Goal: Task Accomplishment & Management: Use online tool/utility

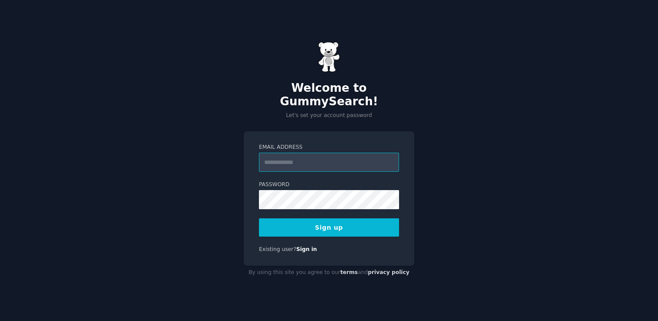
click at [303, 155] on input "Email Address" at bounding box center [329, 162] width 140 height 19
paste input "**********"
type input "**********"
click at [259, 218] on button "Sign up" at bounding box center [329, 227] width 140 height 18
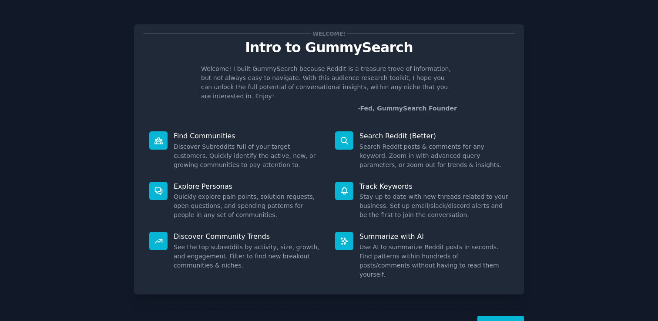
scroll to position [19, 0]
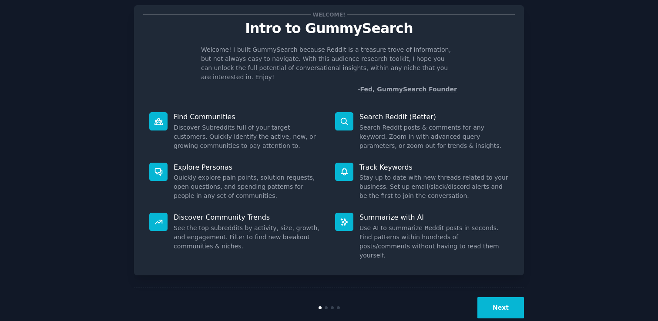
click at [500, 297] on button "Next" at bounding box center [500, 307] width 47 height 21
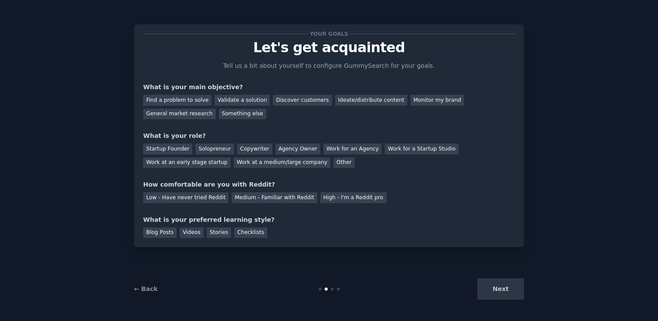
click at [507, 287] on div "Next" at bounding box center [459, 288] width 130 height 21
click at [184, 112] on div "General market research" at bounding box center [179, 114] width 73 height 11
click at [174, 145] on div "Startup Founder" at bounding box center [167, 149] width 49 height 11
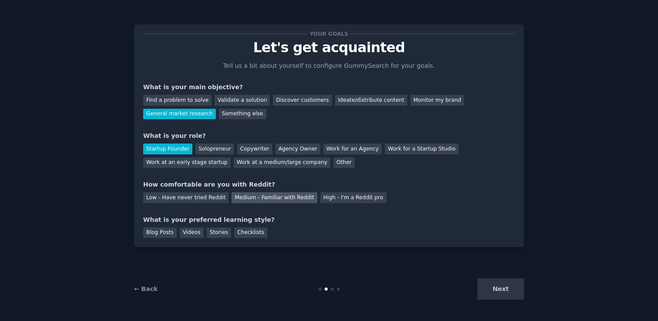
click at [254, 194] on div "Medium - Familiar with Reddit" at bounding box center [273, 197] width 85 height 11
click at [191, 230] on div "Videos" at bounding box center [192, 233] width 24 height 11
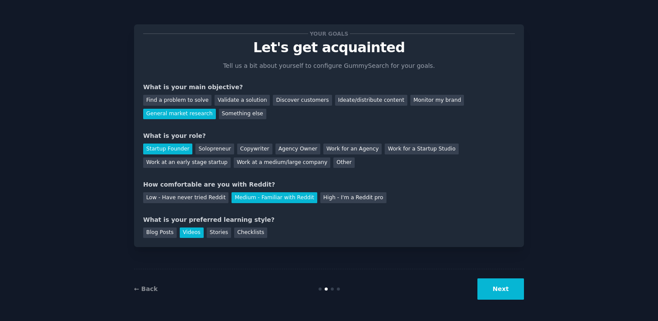
click at [488, 288] on button "Next" at bounding box center [500, 288] width 47 height 21
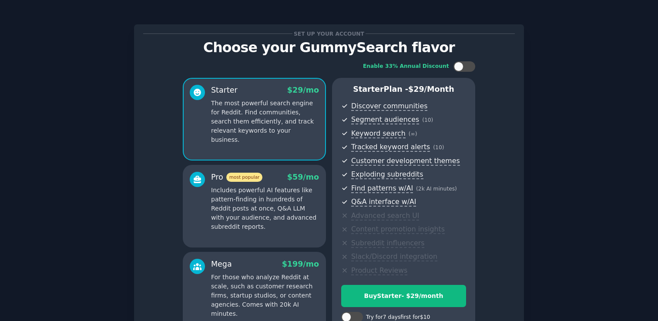
scroll to position [96, 0]
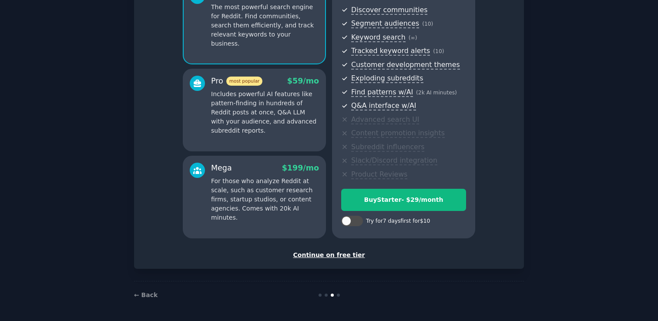
click at [339, 258] on div "Continue on free tier" at bounding box center [329, 255] width 372 height 9
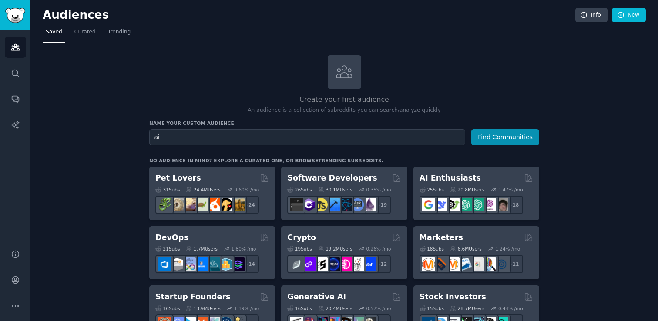
type input "ai"
click at [471, 129] on button "Find Communities" at bounding box center [505, 137] width 68 height 16
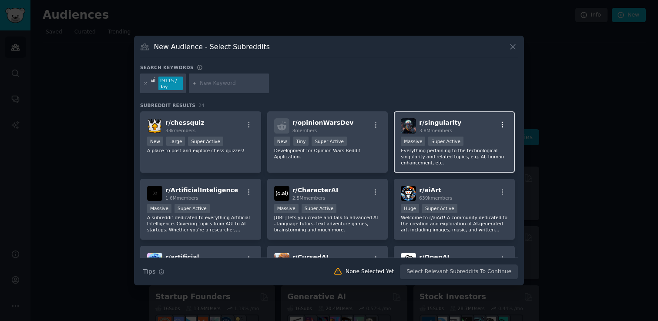
click at [499, 125] on icon "button" at bounding box center [503, 125] width 8 height 8
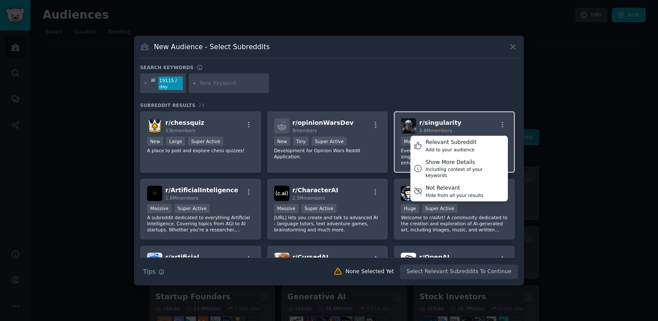
click at [476, 126] on div "r/ singularity 3.8M members Relevant Subreddit Add to your audience Show More D…" at bounding box center [454, 125] width 107 height 15
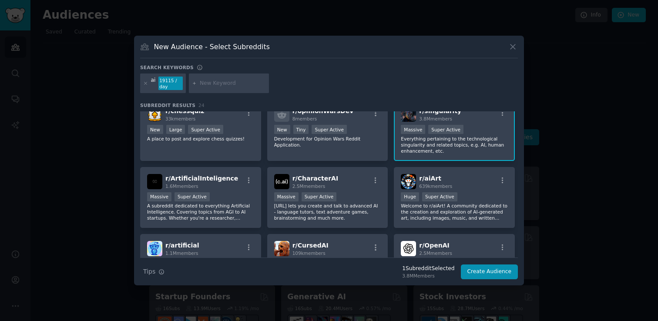
scroll to position [16, 0]
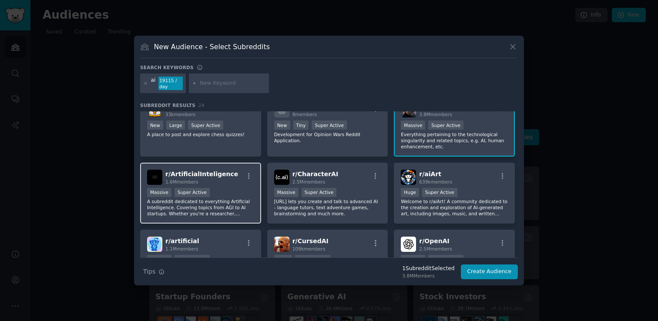
click at [212, 186] on div "r/ ArtificialInteligence 1.6M members Massive Super Active A subreddit dedicate…" at bounding box center [200, 193] width 121 height 61
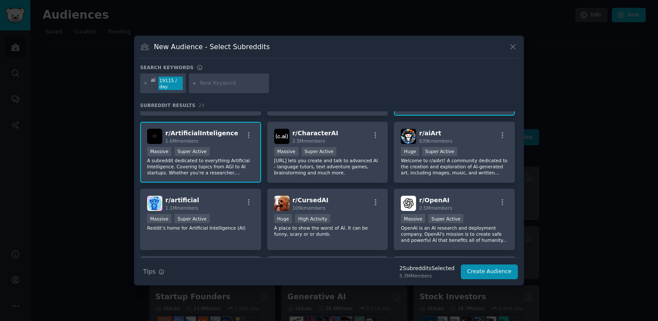
scroll to position [62, 0]
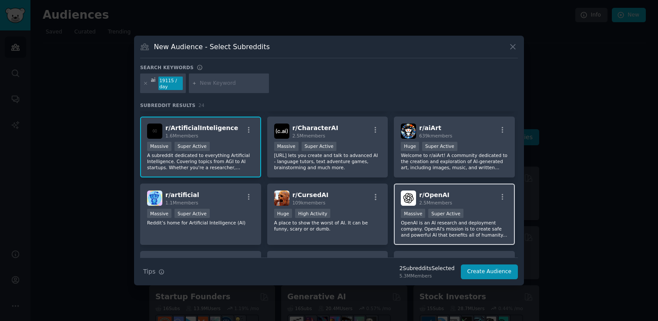
click at [445, 189] on div "r/ OpenAI 2.5M members Massive Super Active OpenAI is an AI research and deploy…" at bounding box center [454, 214] width 121 height 61
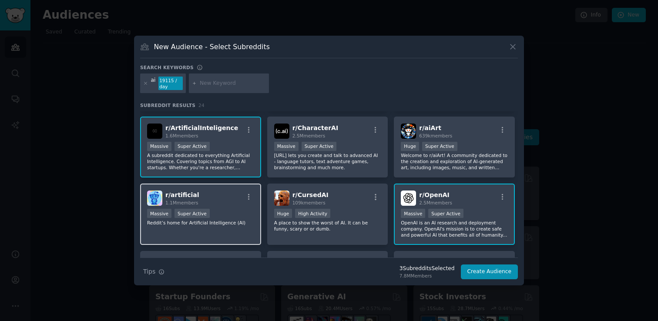
click at [225, 204] on div "r/ artificial 1.1M members" at bounding box center [200, 198] width 107 height 15
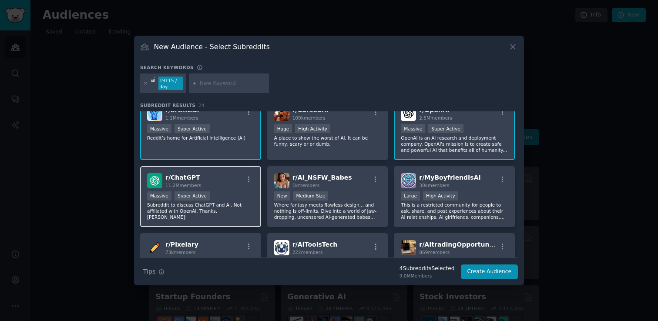
click at [226, 184] on div "r/ ChatGPT 11.2M members" at bounding box center [200, 180] width 107 height 15
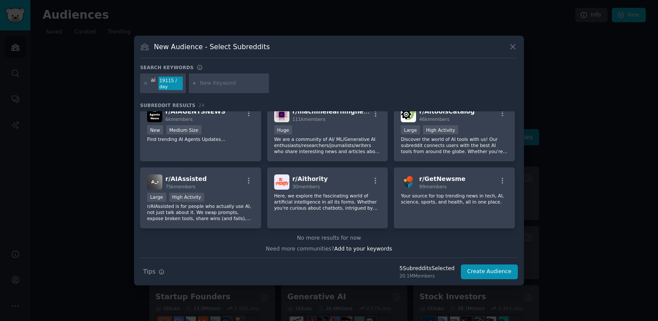
scroll to position [416, 0]
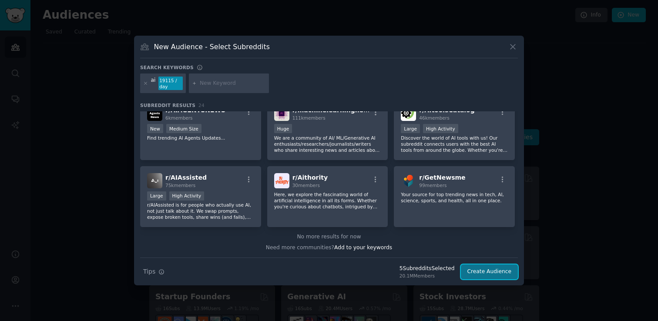
click at [504, 278] on button "Create Audience" at bounding box center [489, 272] width 57 height 15
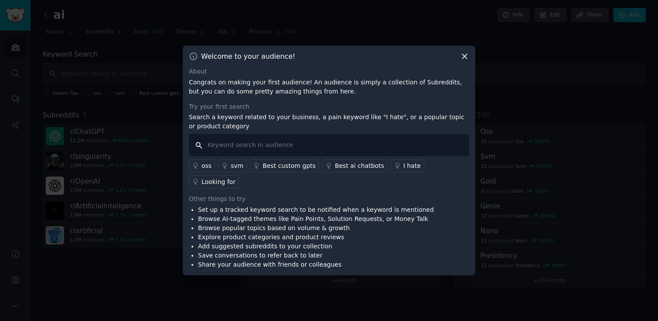
click at [272, 154] on input "text" at bounding box center [329, 145] width 280 height 22
click at [464, 61] on icon at bounding box center [464, 56] width 9 height 9
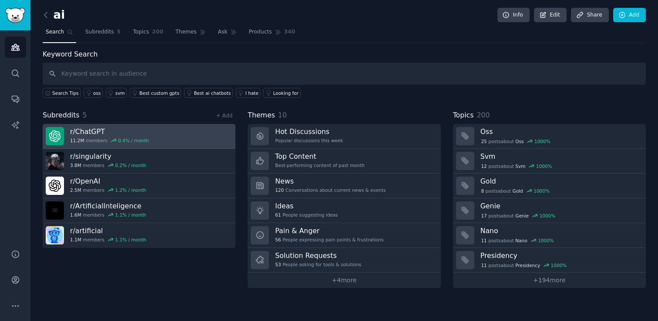
click at [156, 138] on link "r/ ChatGPT 11.2M members 0.4 % / month" at bounding box center [139, 136] width 193 height 25
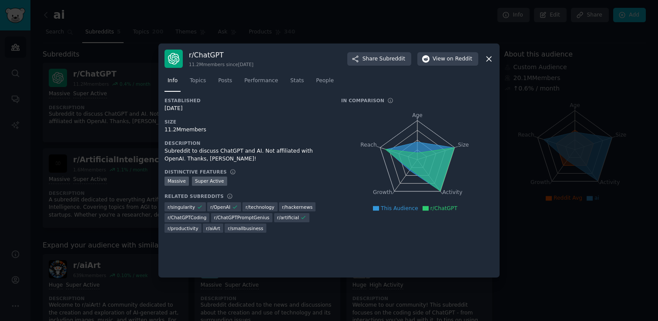
click at [120, 196] on div at bounding box center [329, 160] width 658 height 321
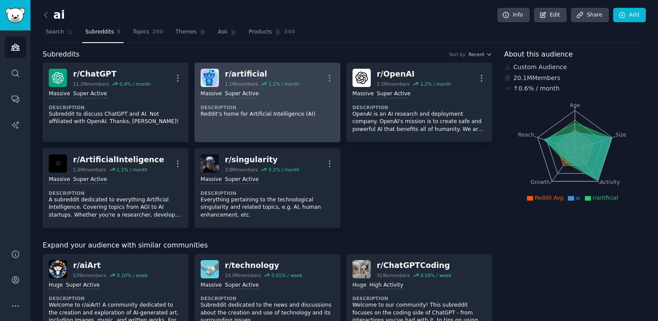
click at [272, 115] on p "Reddit’s home for Artificial Intelligence (AI)" at bounding box center [268, 115] width 134 height 8
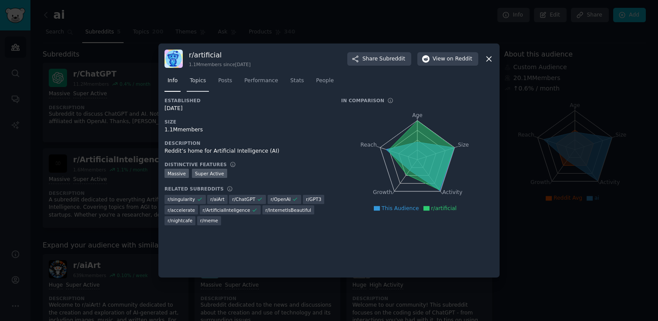
click at [201, 81] on span "Topics" at bounding box center [198, 81] width 16 height 8
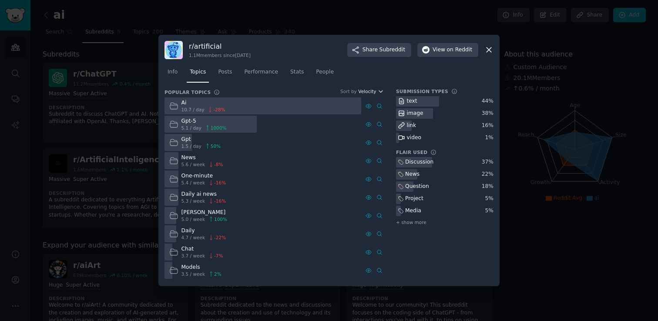
click at [383, 90] on icon "button" at bounding box center [381, 91] width 6 height 6
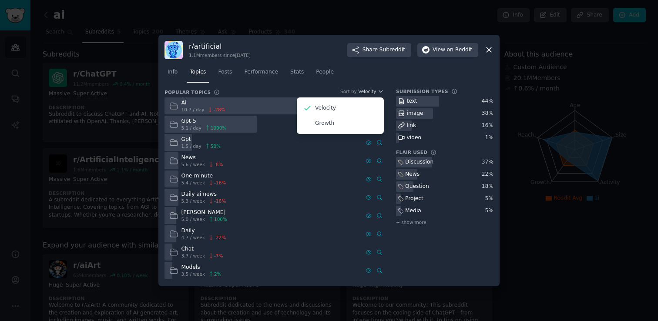
click at [357, 79] on nav "Info Topics Posts Performance Stats People" at bounding box center [328, 74] width 329 height 18
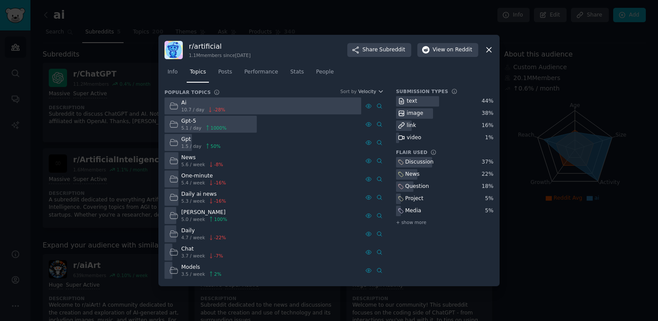
click at [117, 196] on div at bounding box center [329, 160] width 658 height 321
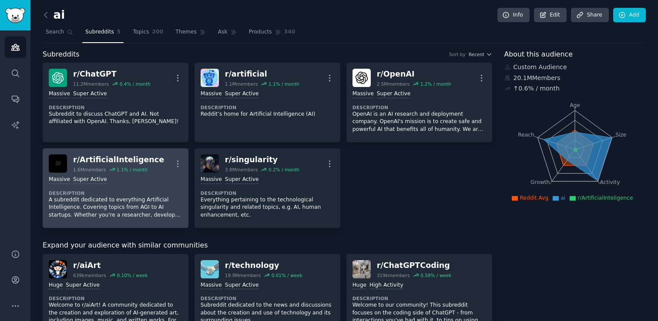
click at [133, 154] on link "r/ ArtificialInteligence 1.6M members 1.1 % / month More Massive Super Active D…" at bounding box center [116, 188] width 146 height 80
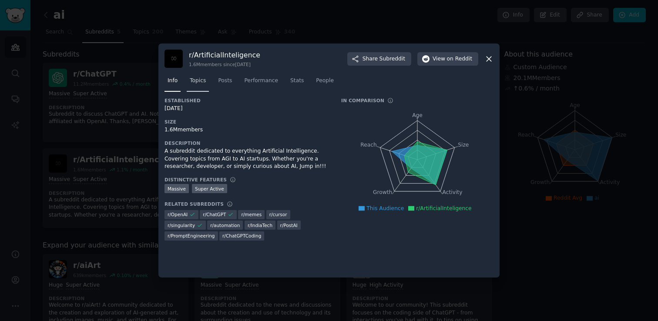
click at [201, 84] on span "Topics" at bounding box center [198, 81] width 16 height 8
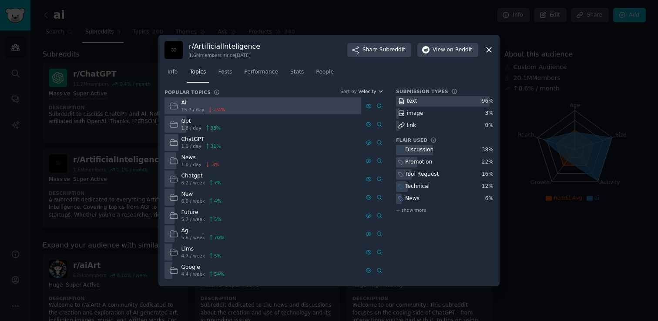
click at [176, 251] on icon at bounding box center [174, 252] width 8 height 6
click at [225, 73] on span "Posts" at bounding box center [225, 72] width 14 height 8
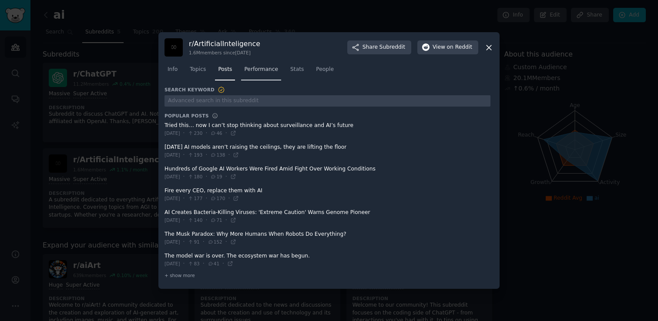
click at [247, 68] on span "Performance" at bounding box center [261, 70] width 34 height 8
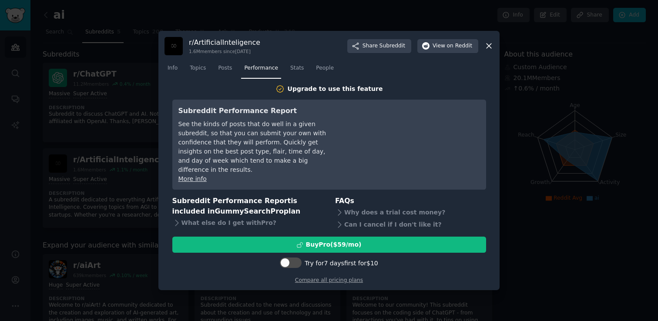
click at [278, 73] on link "Performance" at bounding box center [261, 70] width 40 height 18
click at [289, 73] on link "Stats" at bounding box center [297, 70] width 20 height 18
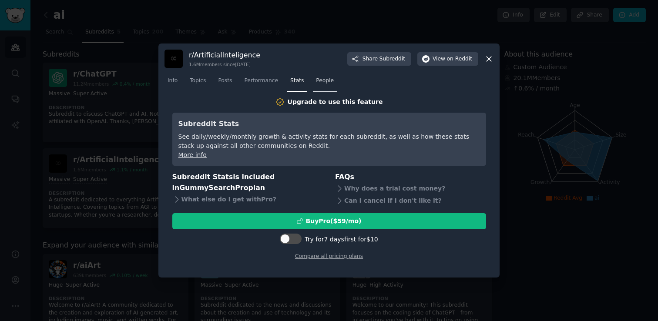
click at [316, 84] on span "People" at bounding box center [325, 81] width 18 height 8
click at [140, 132] on div at bounding box center [329, 160] width 658 height 321
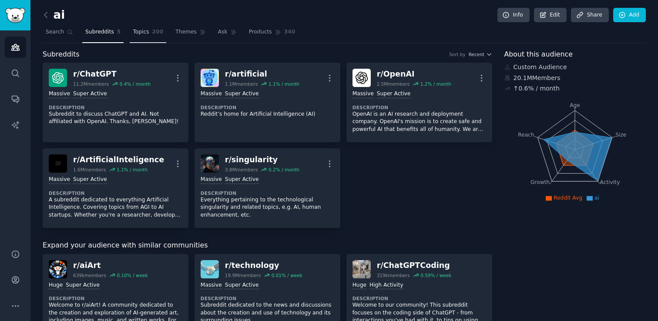
click at [144, 35] on span "Topics" at bounding box center [141, 32] width 16 height 8
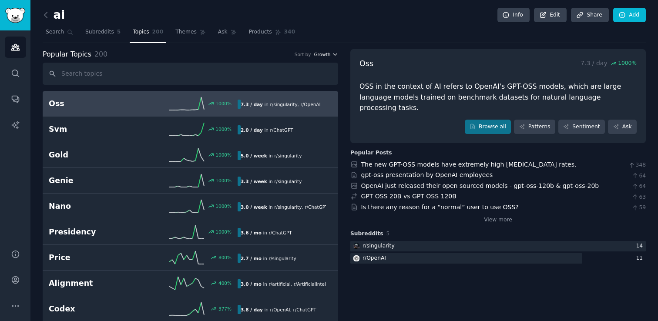
click at [326, 54] on span "Growth" at bounding box center [322, 54] width 17 height 6
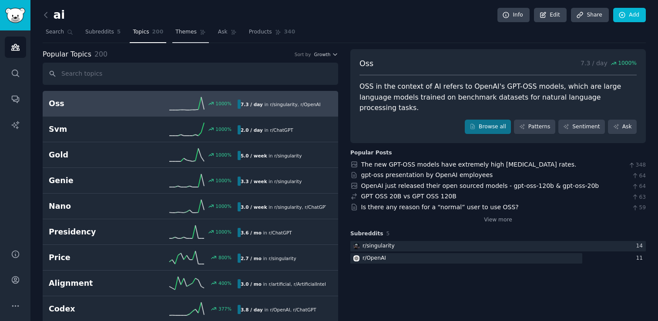
click at [183, 32] on span "Themes" at bounding box center [185, 32] width 21 height 8
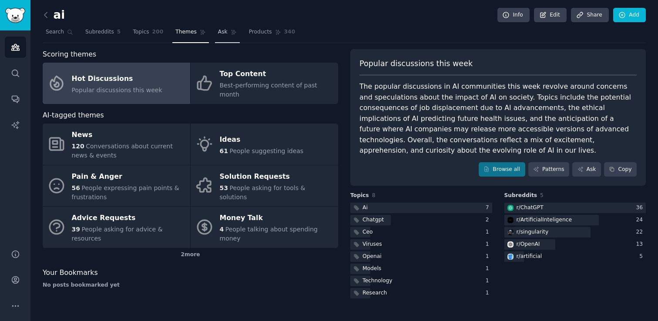
click at [215, 37] on link "Ask" at bounding box center [227, 34] width 25 height 18
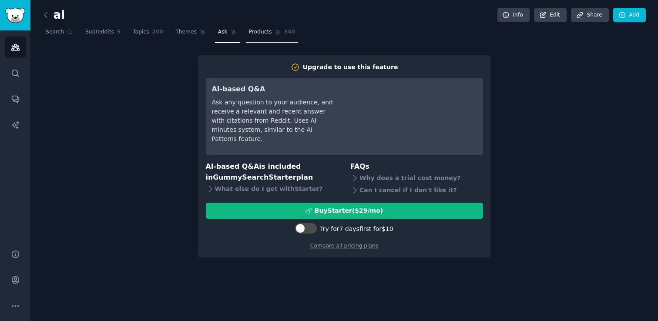
click at [268, 36] on link "Products 340" at bounding box center [272, 34] width 52 height 18
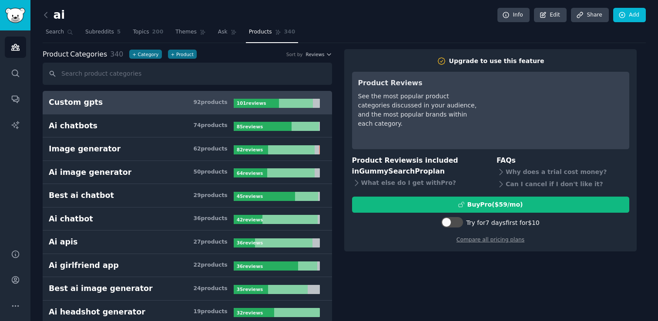
click at [117, 108] on link "Custom gpts 92 product s 101 review s" at bounding box center [187, 102] width 289 height 23
click at [18, 74] on icon "Sidebar" at bounding box center [15, 73] width 9 height 9
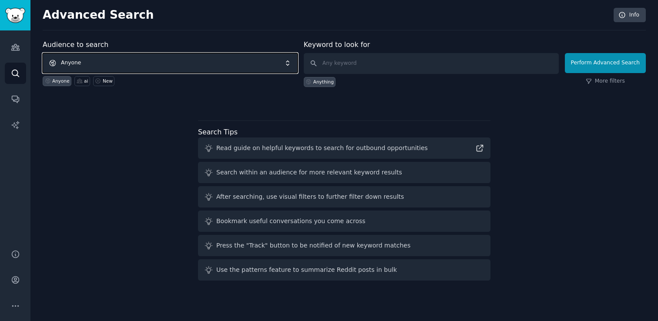
click at [116, 64] on span "Anyone" at bounding box center [170, 63] width 255 height 20
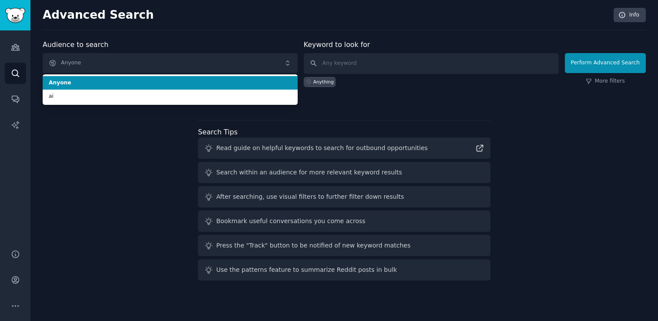
click at [146, 32] on div "Advanced Search Info Audience to search Anyone Anyone ai Anyone ai New Keyword …" at bounding box center [343, 160] width 627 height 321
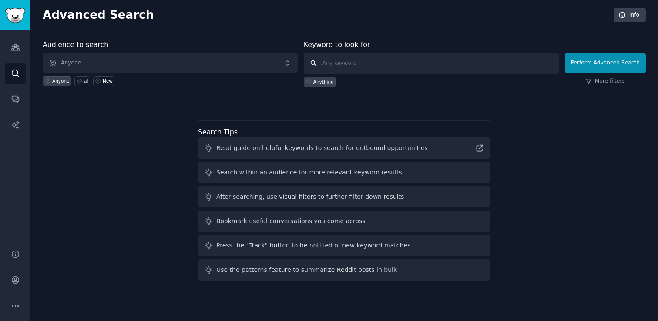
click at [329, 60] on input "text" at bounding box center [431, 63] width 255 height 21
type input "ai"
click button "Perform Advanced Search" at bounding box center [605, 63] width 81 height 20
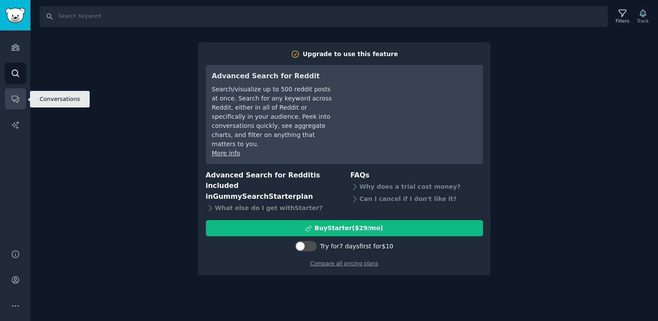
click at [12, 101] on icon "Sidebar" at bounding box center [15, 98] width 9 height 9
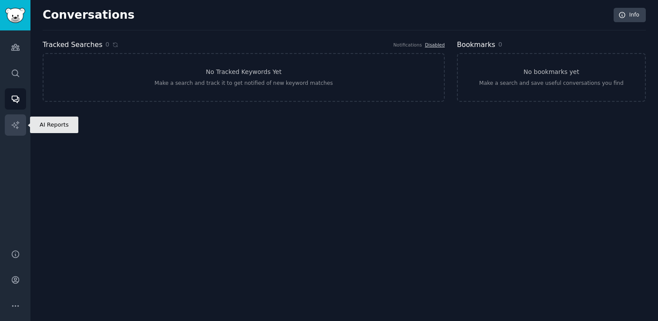
click at [11, 121] on icon "Sidebar" at bounding box center [15, 125] width 9 height 9
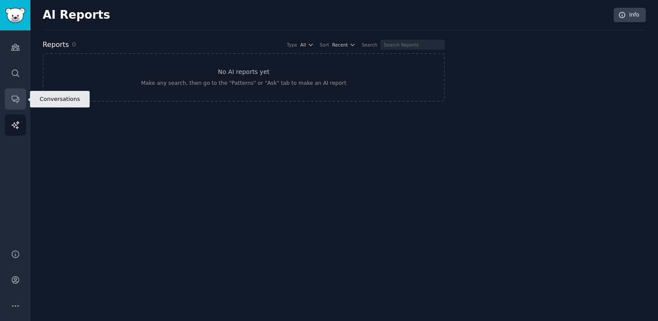
click at [16, 100] on icon "Sidebar" at bounding box center [15, 98] width 9 height 9
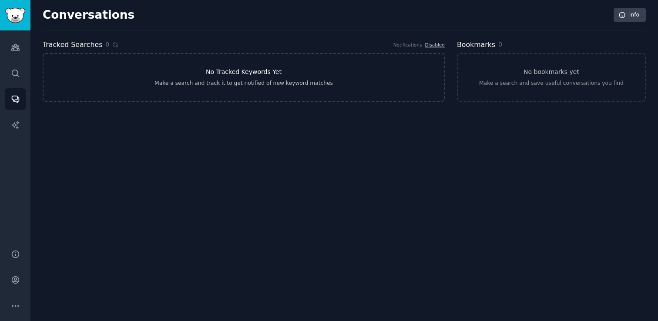
click at [208, 70] on h3 "No Tracked Keywords Yet" at bounding box center [244, 71] width 76 height 9
click at [16, 131] on link "AI Reports" at bounding box center [15, 124] width 21 height 21
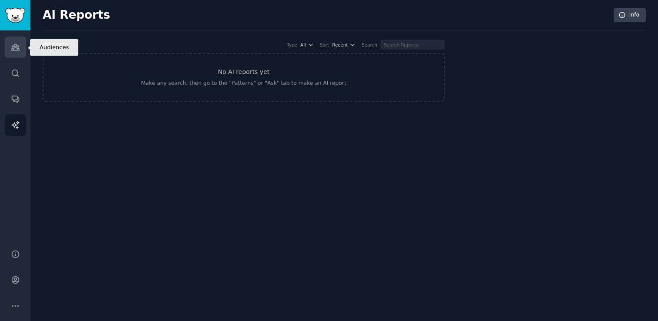
click at [7, 47] on link "Audiences" at bounding box center [15, 47] width 21 height 21
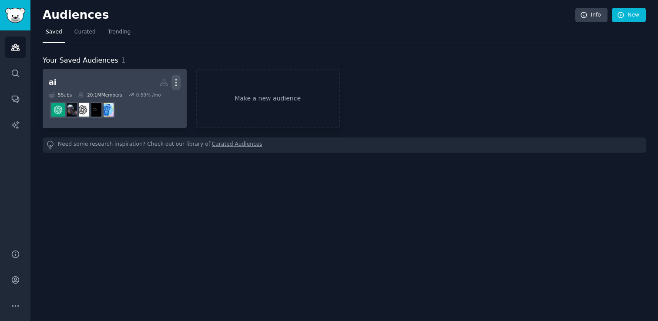
click at [176, 85] on icon "button" at bounding box center [175, 83] width 1 height 6
click at [103, 84] on h2 "ai Custom Audience More View Delete" at bounding box center [115, 82] width 132 height 15
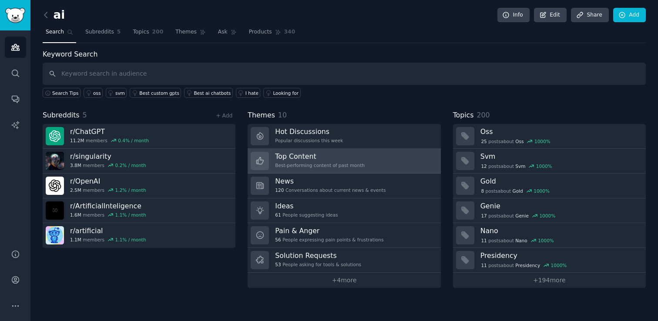
click at [353, 155] on h3 "Top Content" at bounding box center [320, 156] width 90 height 9
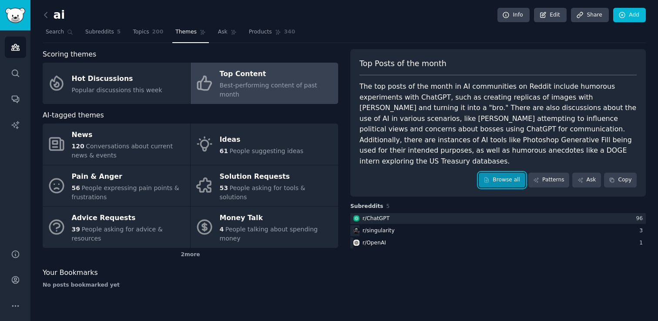
click at [489, 174] on link "Browse all" at bounding box center [502, 180] width 47 height 15
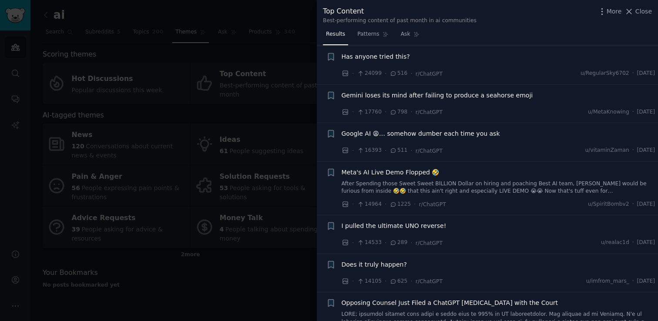
scroll to position [225, 0]
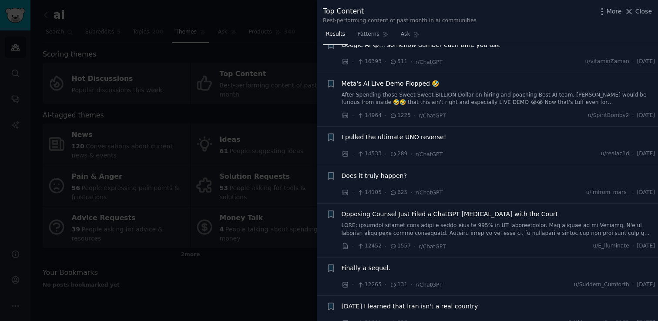
click at [273, 166] on div at bounding box center [329, 160] width 658 height 321
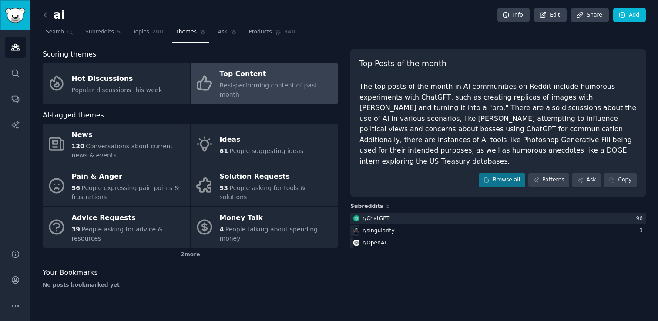
click at [20, 18] on img "Sidebar" at bounding box center [15, 15] width 20 height 15
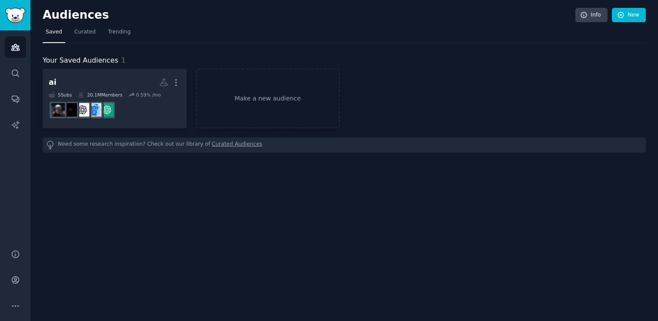
click at [101, 27] on nav "Saved Curated Trending" at bounding box center [344, 34] width 603 height 18
click at [105, 29] on link "Trending" at bounding box center [119, 34] width 29 height 18
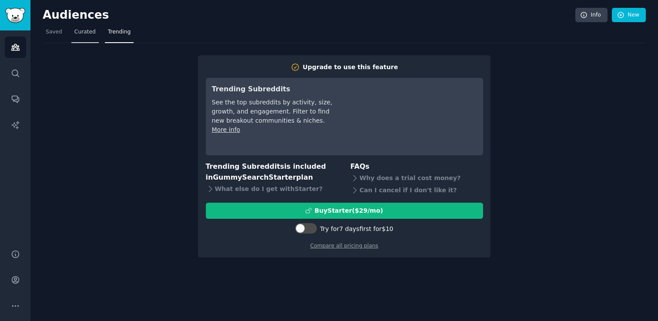
click at [82, 37] on link "Curated" at bounding box center [84, 34] width 27 height 18
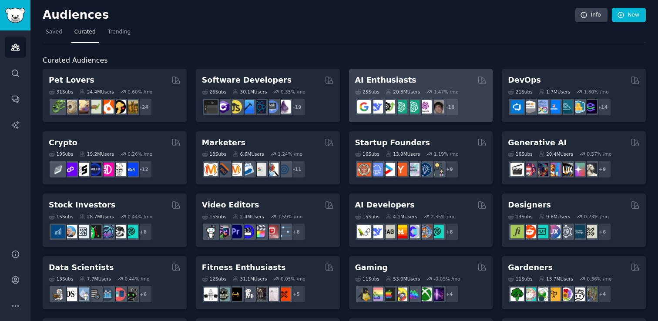
click at [388, 79] on h2 "AI Enthusiasts" at bounding box center [385, 80] width 61 height 11
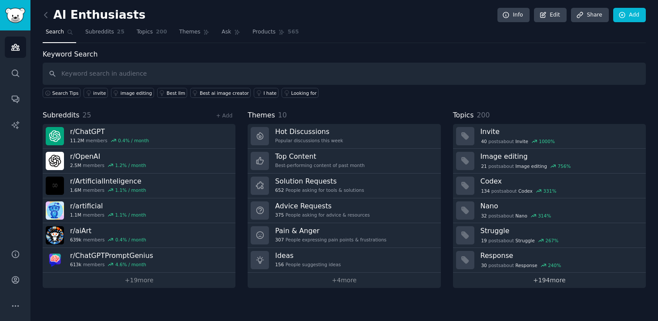
click at [545, 282] on link "+ 194 more" at bounding box center [549, 280] width 193 height 15
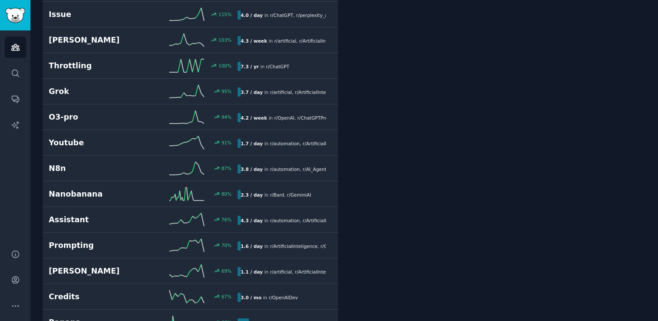
scroll to position [513, 0]
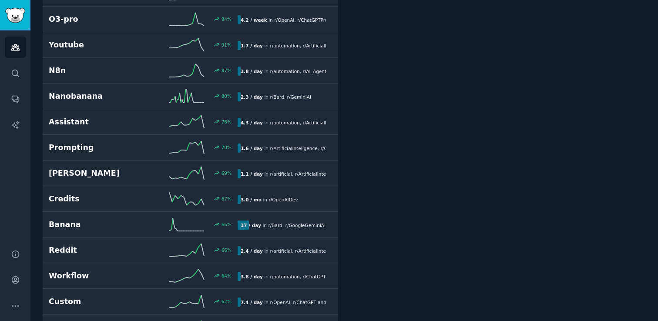
scroll to position [571, 0]
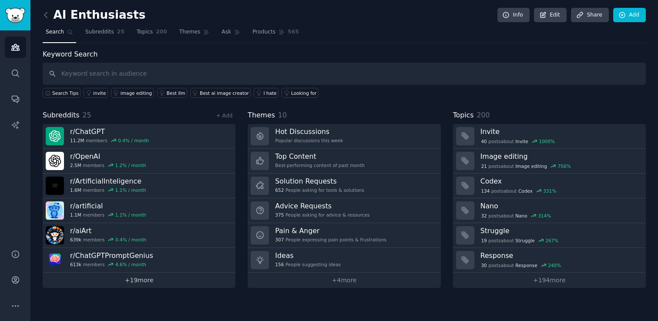
click at [131, 279] on link "+ 19 more" at bounding box center [139, 280] width 193 height 15
